Goal: Task Accomplishment & Management: Manage account settings

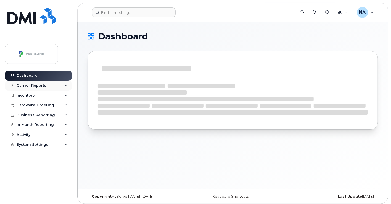
click at [47, 86] on div "Carrier Reports" at bounding box center [38, 86] width 67 height 10
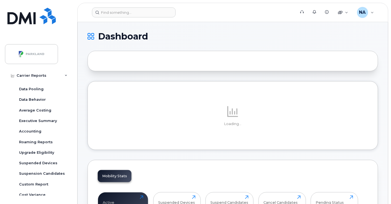
scroll to position [28, 0]
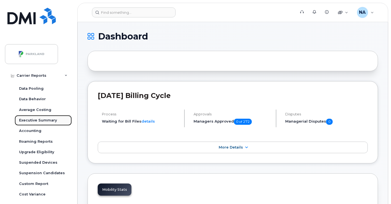
click at [37, 121] on div "Executive Summary" at bounding box center [38, 120] width 38 height 5
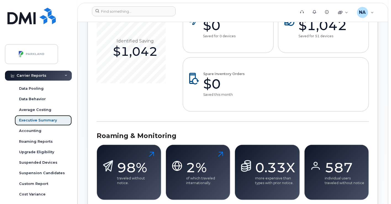
scroll to position [342, 0]
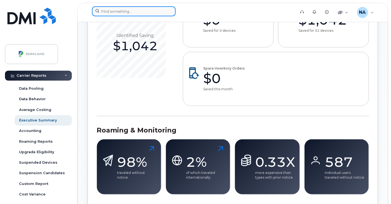
click at [140, 10] on input at bounding box center [134, 11] width 84 height 10
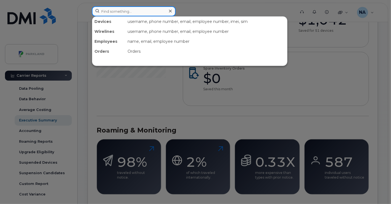
paste input "[PERSON_NAME]"
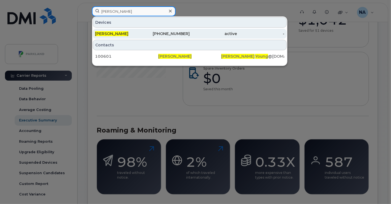
type input "[PERSON_NAME]"
click at [141, 35] on div "[PERSON_NAME]" at bounding box center [118, 34] width 47 height 6
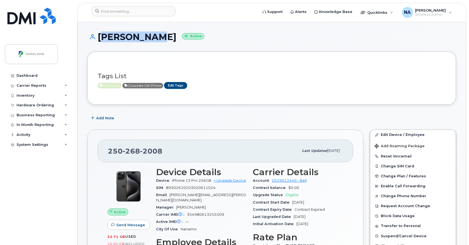
drag, startPoint x: 154, startPoint y: 40, endPoint x: 100, endPoint y: 35, distance: 54.0
click at [100, 35] on h1 "Dave Young Active" at bounding box center [271, 37] width 369 height 10
copy h1 "[PERSON_NAME]"
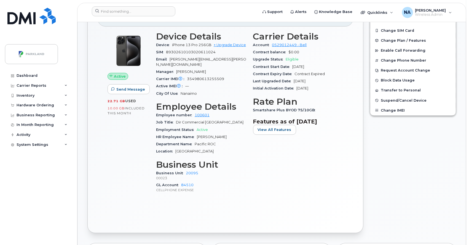
scroll to position [136, 0]
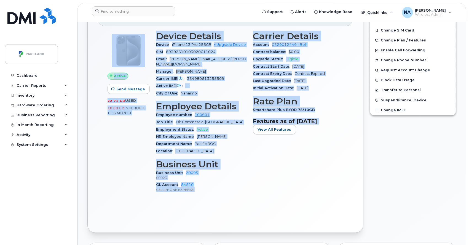
copy div "50 268 2008 Last updated Oct 02, 2025 Active Send Message 22.71 GB  used 10.00 …"
drag, startPoint x: 309, startPoint y: 201, endPoint x: 114, endPoint y: 24, distance: 263.2
click at [114, 24] on div "250 268 2008 Last updated Oct 02, 2025 Active Send Message 22.71 GB  used 10.00…" at bounding box center [225, 113] width 276 height 239
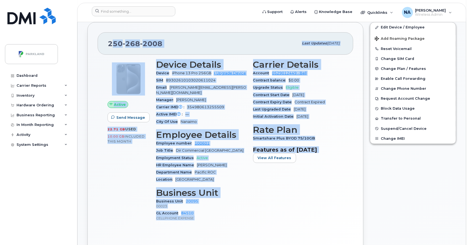
scroll to position [99, 0]
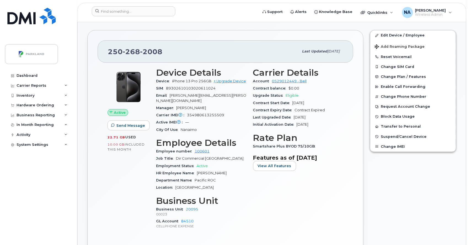
click at [390, 186] on div "Edit Device / Employee Add Roaming Package Reset Voicemail Change SIM Card Chan…" at bounding box center [413, 149] width 93 height 245
click at [390, 126] on button "Transfer to Personal" at bounding box center [413, 126] width 86 height 10
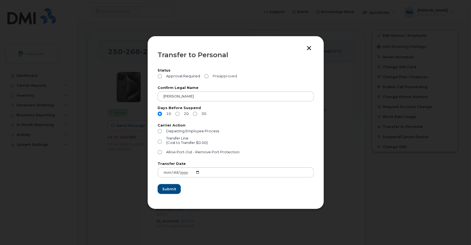
click at [204, 76] on input "Preapproved" at bounding box center [206, 76] width 4 height 4
radio input "true"
click at [195, 112] on input "30" at bounding box center [195, 113] width 4 height 4
radio input "true"
click at [172, 140] on div "(Cost to Transfer $0.00)" at bounding box center [187, 142] width 42 height 4
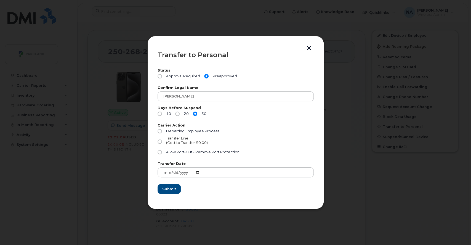
click at [162, 140] on input "Transfer Line (Cost to Transfer $0.00)" at bounding box center [159, 141] width 4 height 4
radio input "true"
click at [167, 191] on span "Submit" at bounding box center [169, 188] width 14 height 5
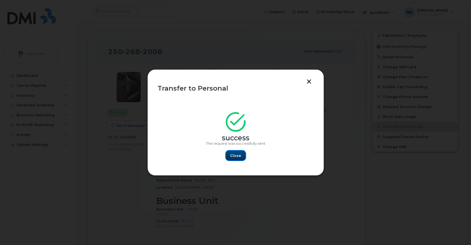
click at [233, 153] on span "Close" at bounding box center [235, 155] width 11 height 5
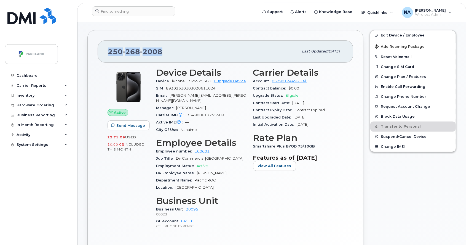
drag, startPoint x: 162, startPoint y: 52, endPoint x: 109, endPoint y: 52, distance: 53.2
click at [109, 52] on div "250 268 2008" at bounding box center [203, 52] width 191 height 12
copy span "250 268 2008"
click at [179, 48] on div "250 268 2008" at bounding box center [203, 52] width 191 height 12
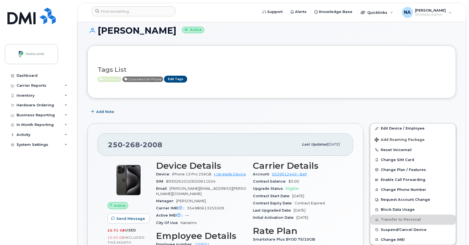
scroll to position [0, 0]
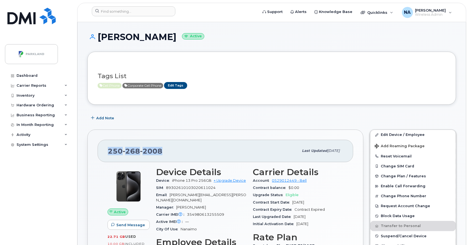
drag, startPoint x: 166, startPoint y: 148, endPoint x: 104, endPoint y: 147, distance: 62.6
click at [104, 147] on div "250 268 2008 Last updated Oct 02, 2025" at bounding box center [226, 151] width 256 height 22
copy span "250 268 2008"
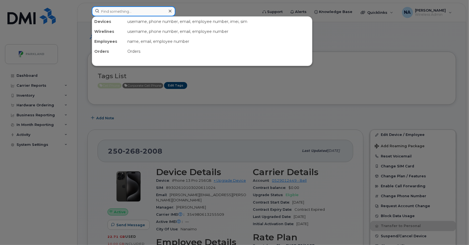
click at [130, 9] on input at bounding box center [134, 11] width 84 height 10
paste input "Mubashir Jamal"
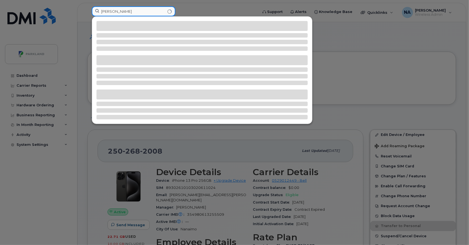
click at [109, 11] on input "Mubashir Jamal" at bounding box center [134, 11] width 84 height 10
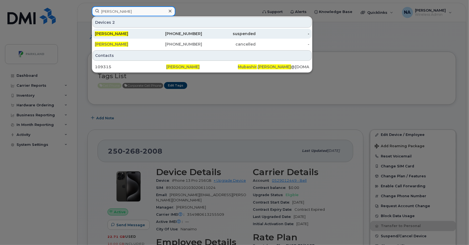
type input "Mubashir Jamal"
click at [148, 36] on div "Mubashir Jamal" at bounding box center [122, 34] width 54 height 10
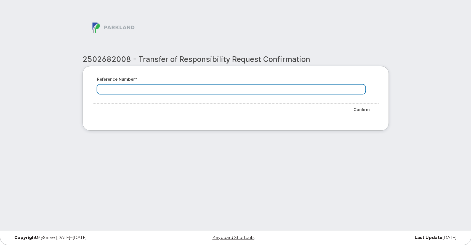
click at [209, 88] on input "Reference number *" at bounding box center [231, 89] width 269 height 10
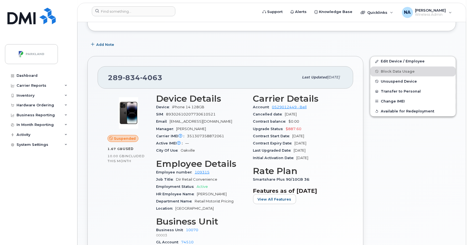
scroll to position [123, 0]
